Goal: Information Seeking & Learning: Learn about a topic

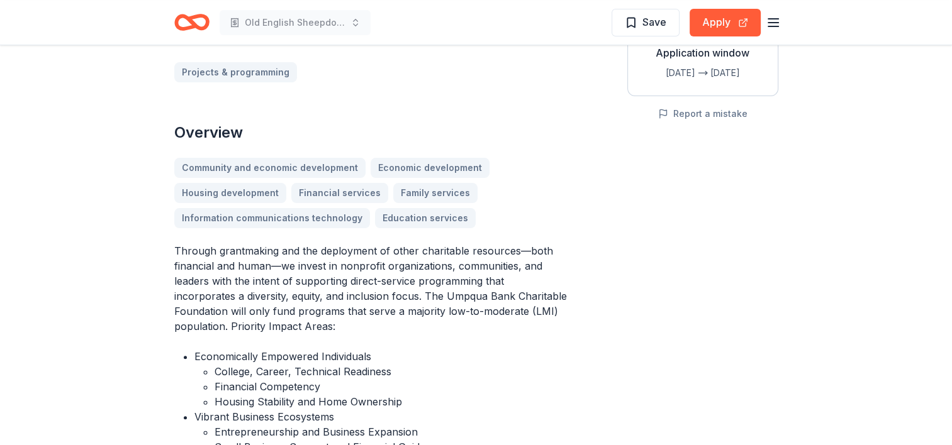
scroll to position [252, 0]
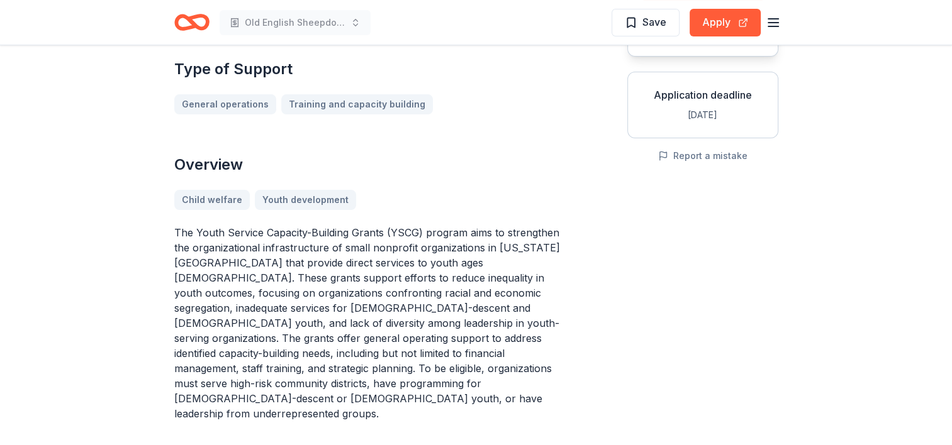
scroll to position [252, 0]
